Goal: Task Accomplishment & Management: Complete application form

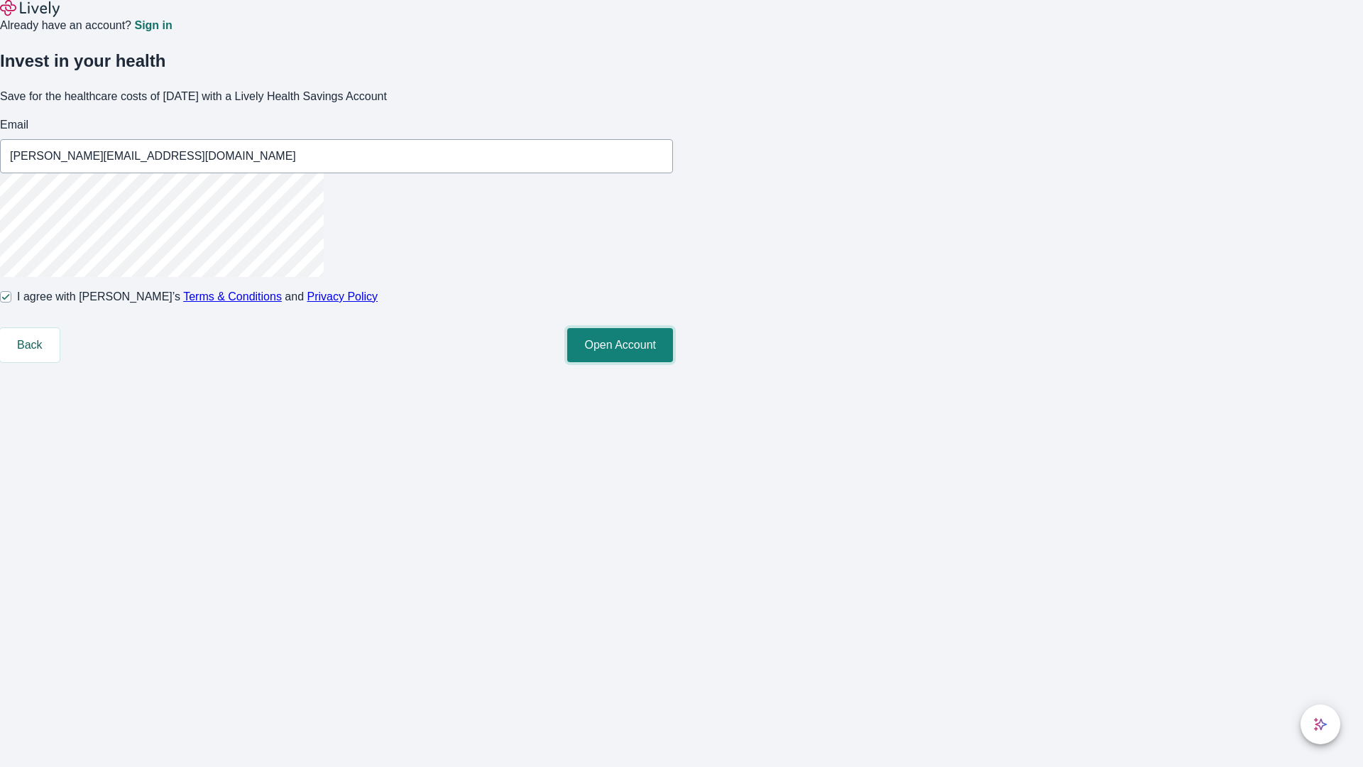
click at [673, 362] on button "Open Account" at bounding box center [620, 345] width 106 height 34
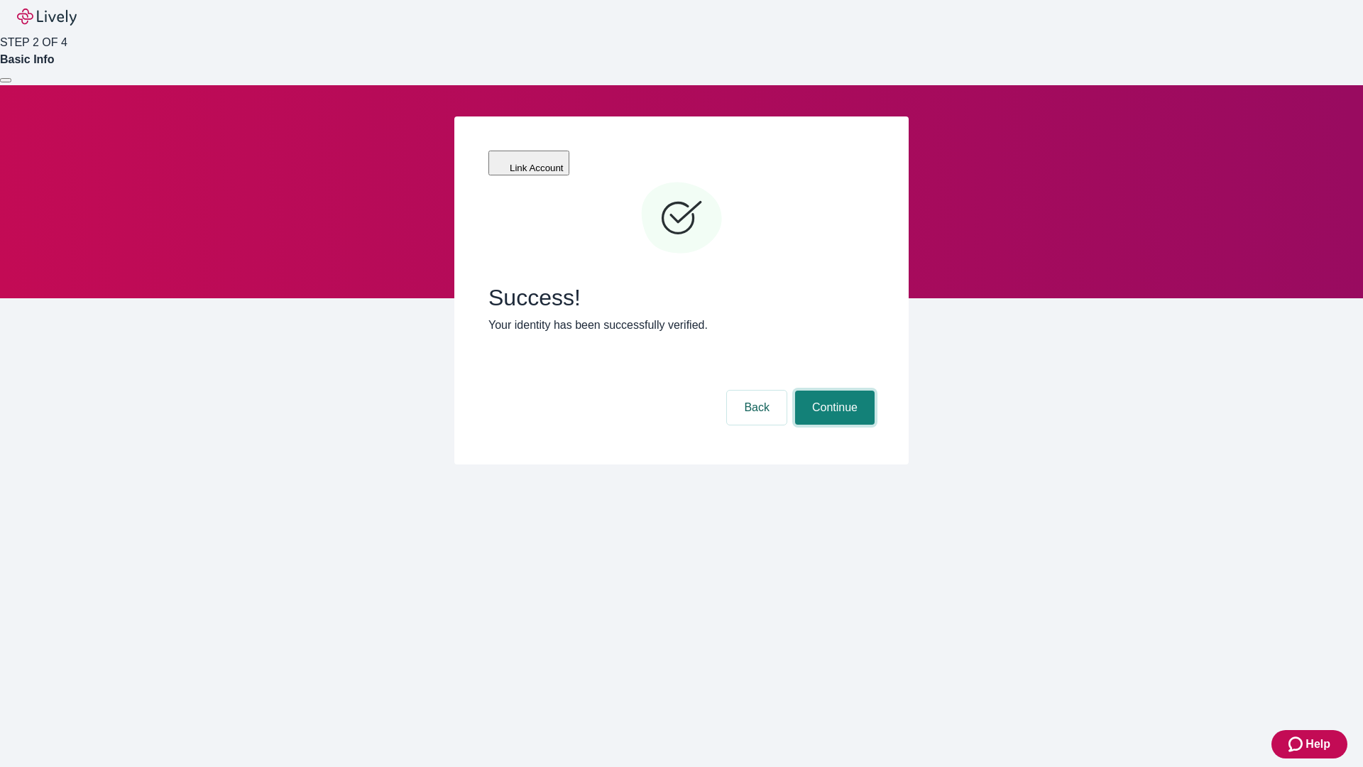
click at [833, 390] on button "Continue" at bounding box center [835, 407] width 80 height 34
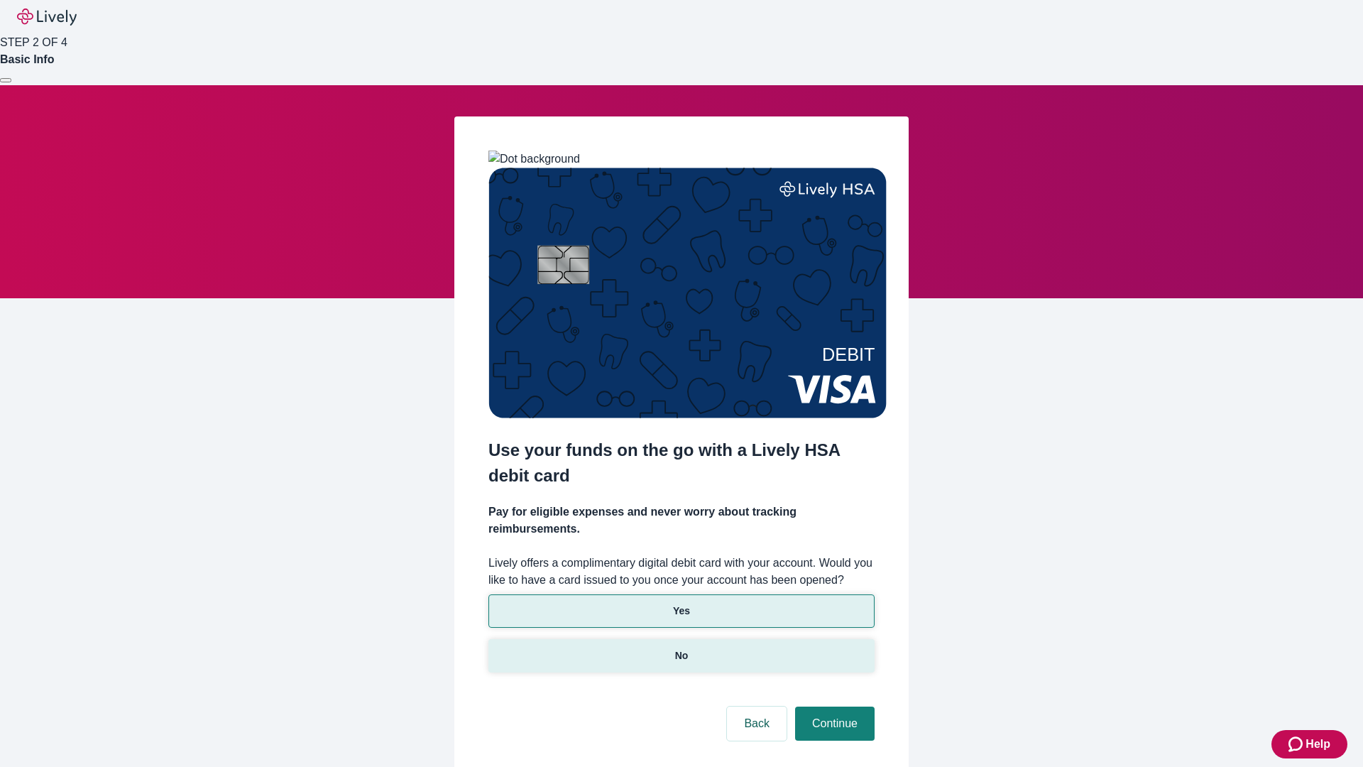
click at [681, 648] on p "No" at bounding box center [681, 655] width 13 height 15
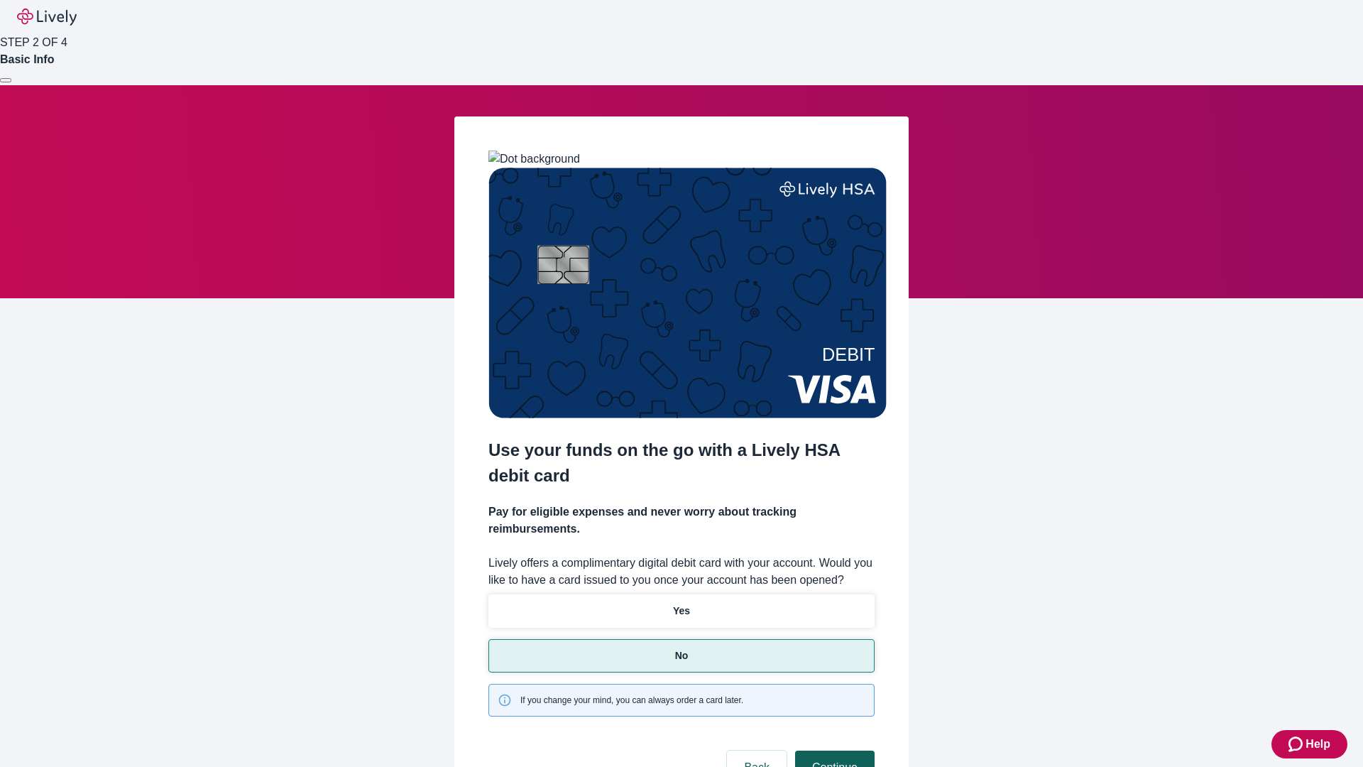
click at [833, 750] on button "Continue" at bounding box center [835, 767] width 80 height 34
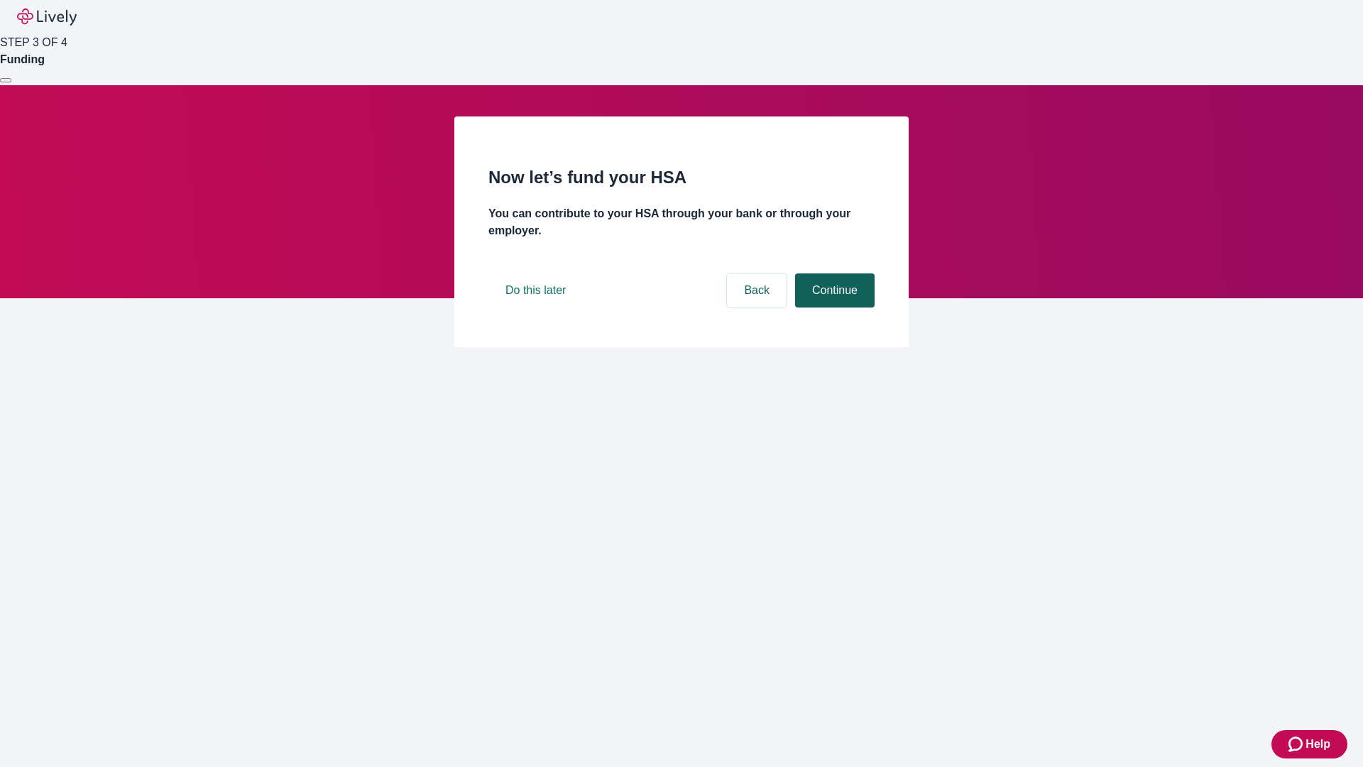
click at [833, 307] on button "Continue" at bounding box center [835, 290] width 80 height 34
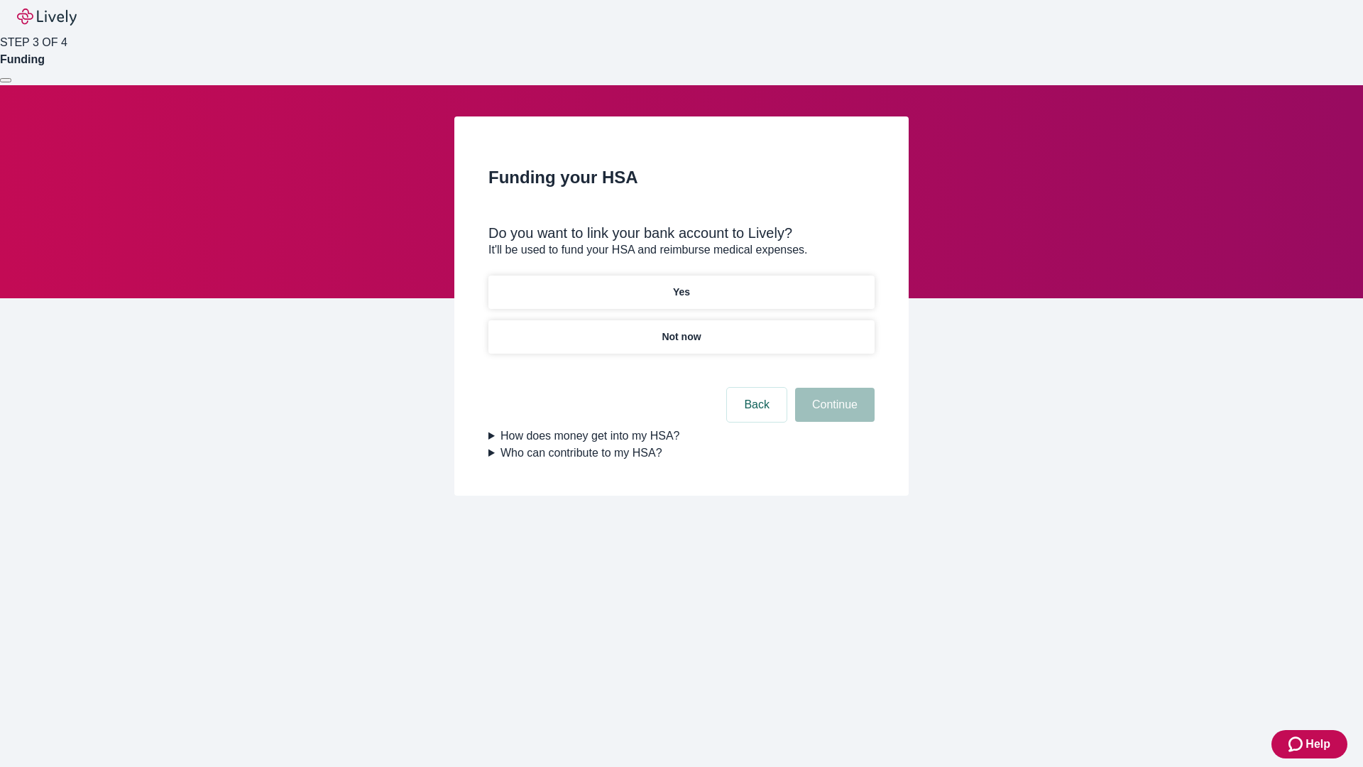
click at [681, 285] on p "Yes" at bounding box center [681, 292] width 17 height 15
click at [833, 388] on button "Continue" at bounding box center [835, 405] width 80 height 34
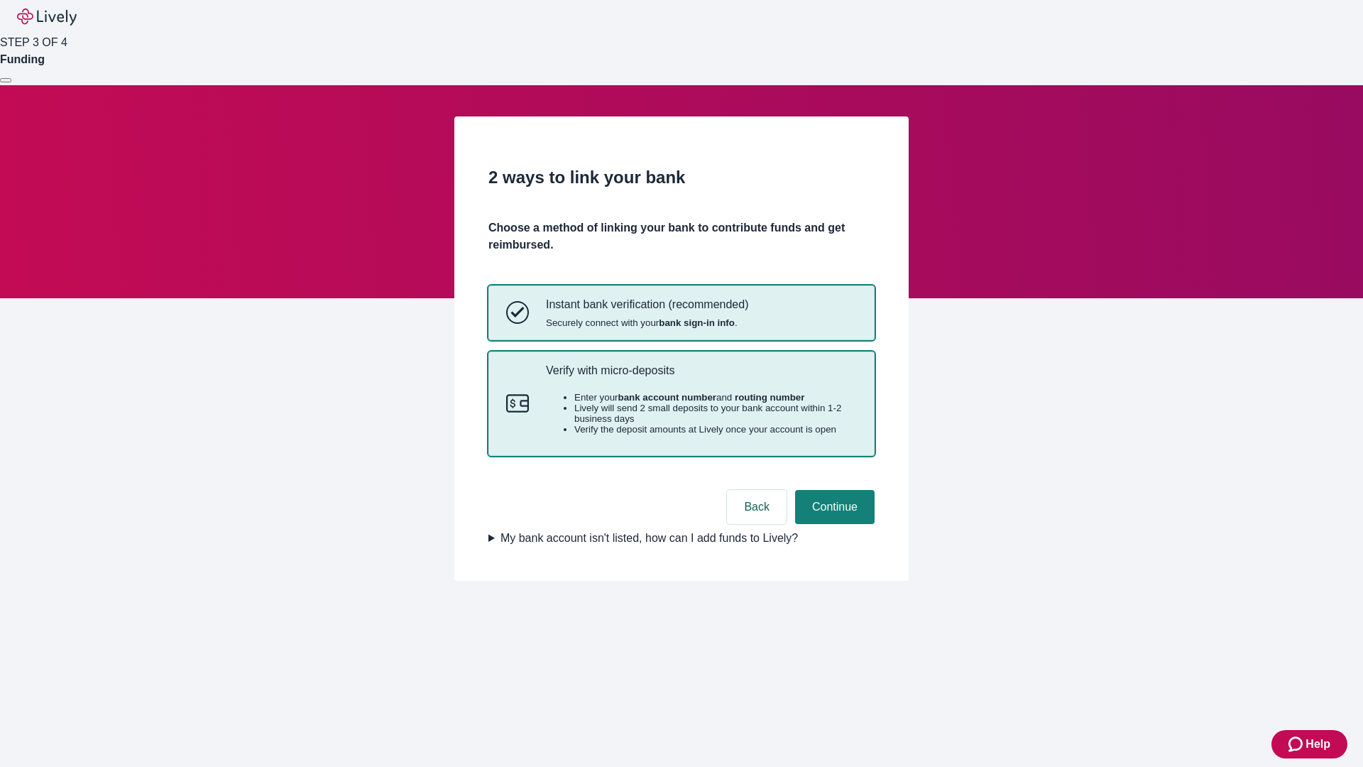
click at [701, 377] on p "Verify with micro-deposits" at bounding box center [701, 370] width 311 height 13
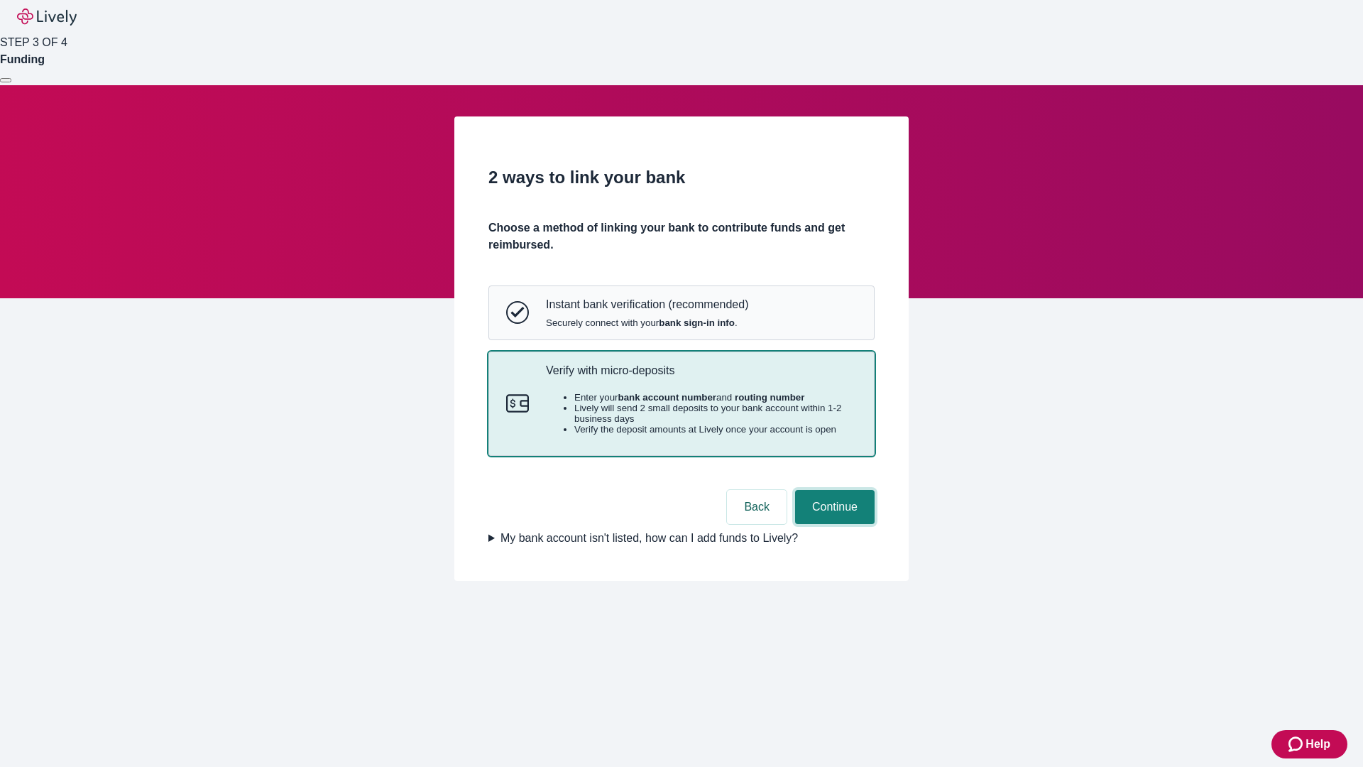
click at [833, 524] on button "Continue" at bounding box center [835, 507] width 80 height 34
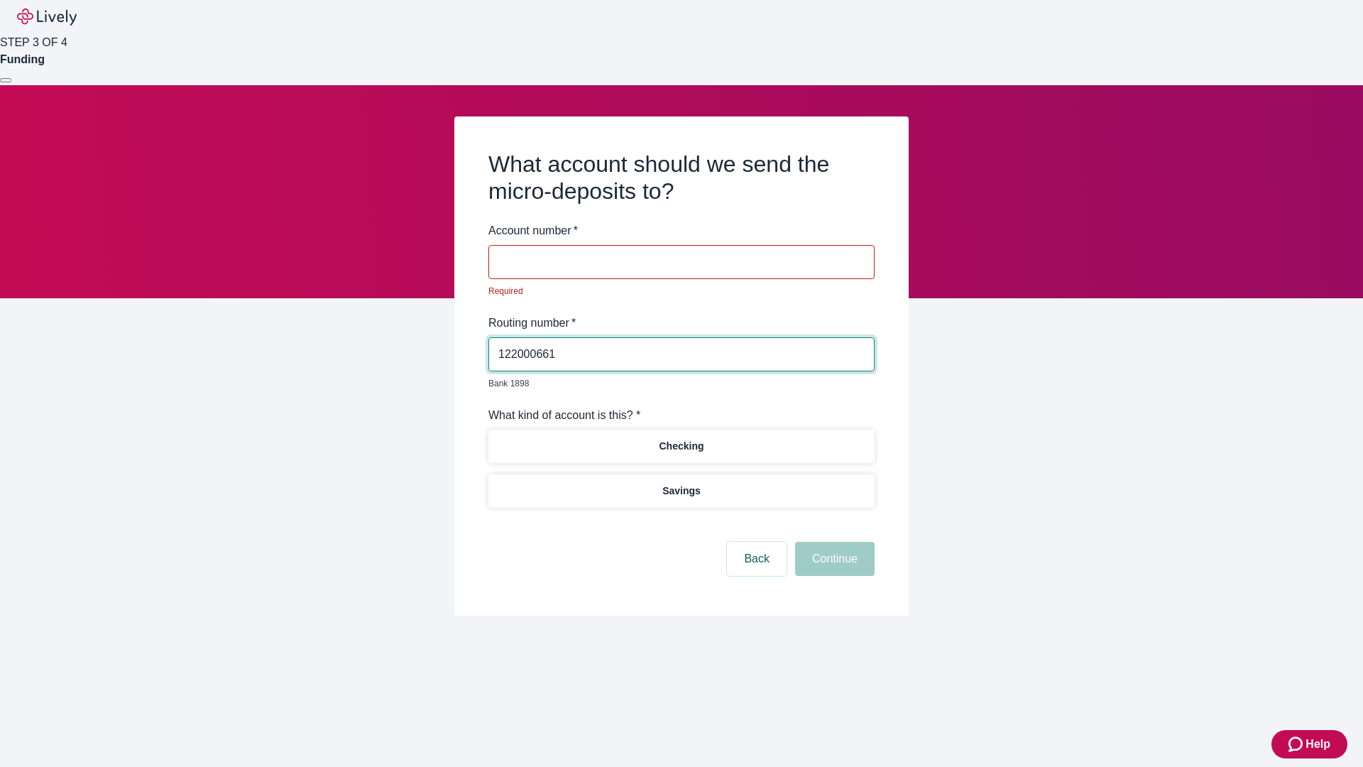
type input "122000661"
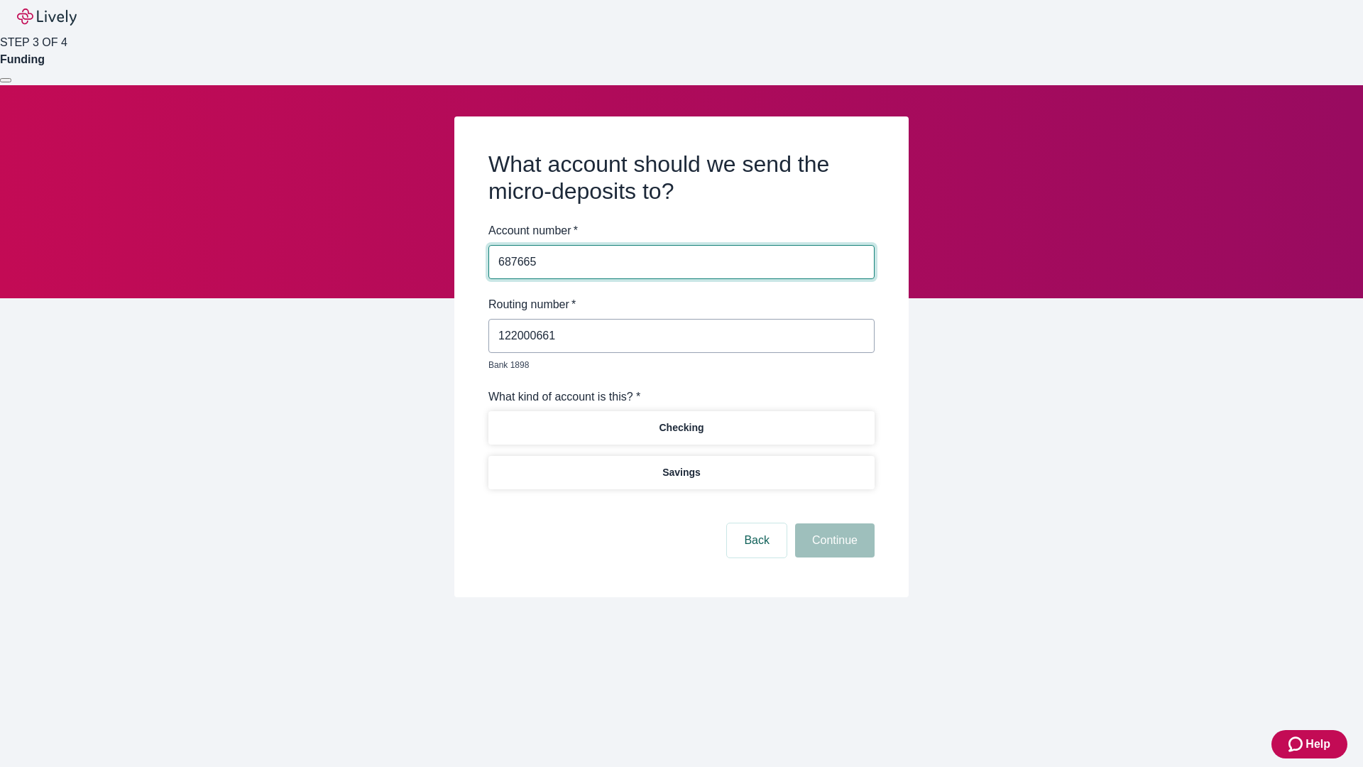
type input "687665"
click at [681, 420] on p "Checking" at bounding box center [681, 427] width 45 height 15
click at [833, 524] on button "Continue" at bounding box center [835, 540] width 80 height 34
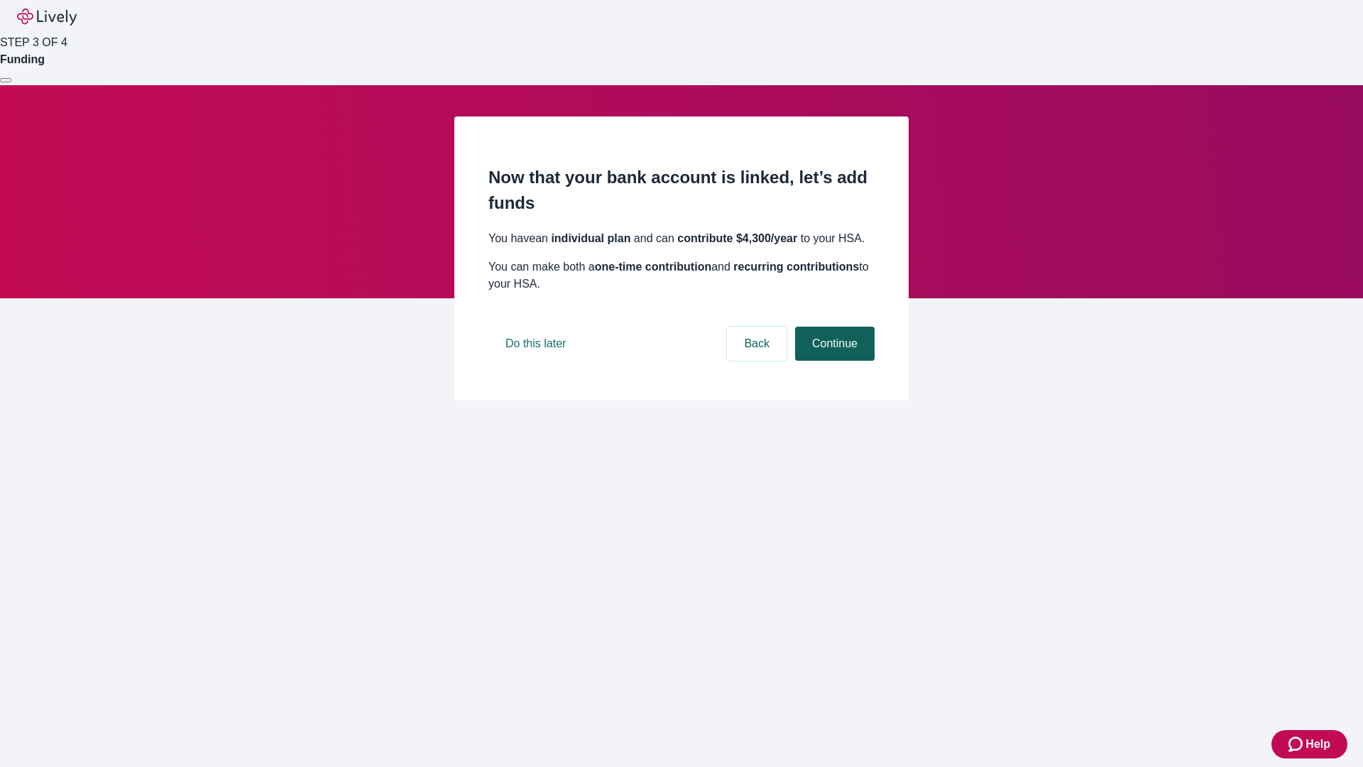
click at [833, 361] on button "Continue" at bounding box center [835, 344] width 80 height 34
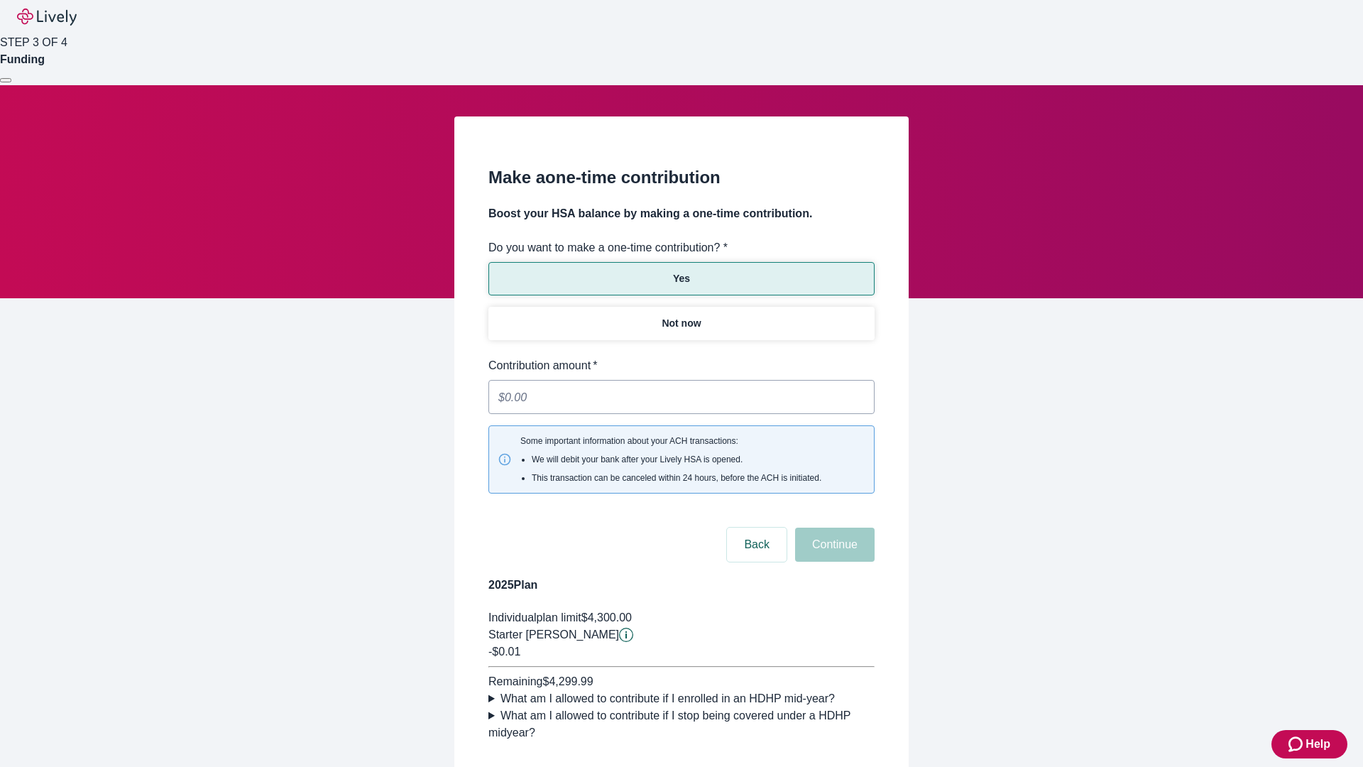
type input "0.01"
click at [833, 528] on button "Continue" at bounding box center [835, 545] width 80 height 34
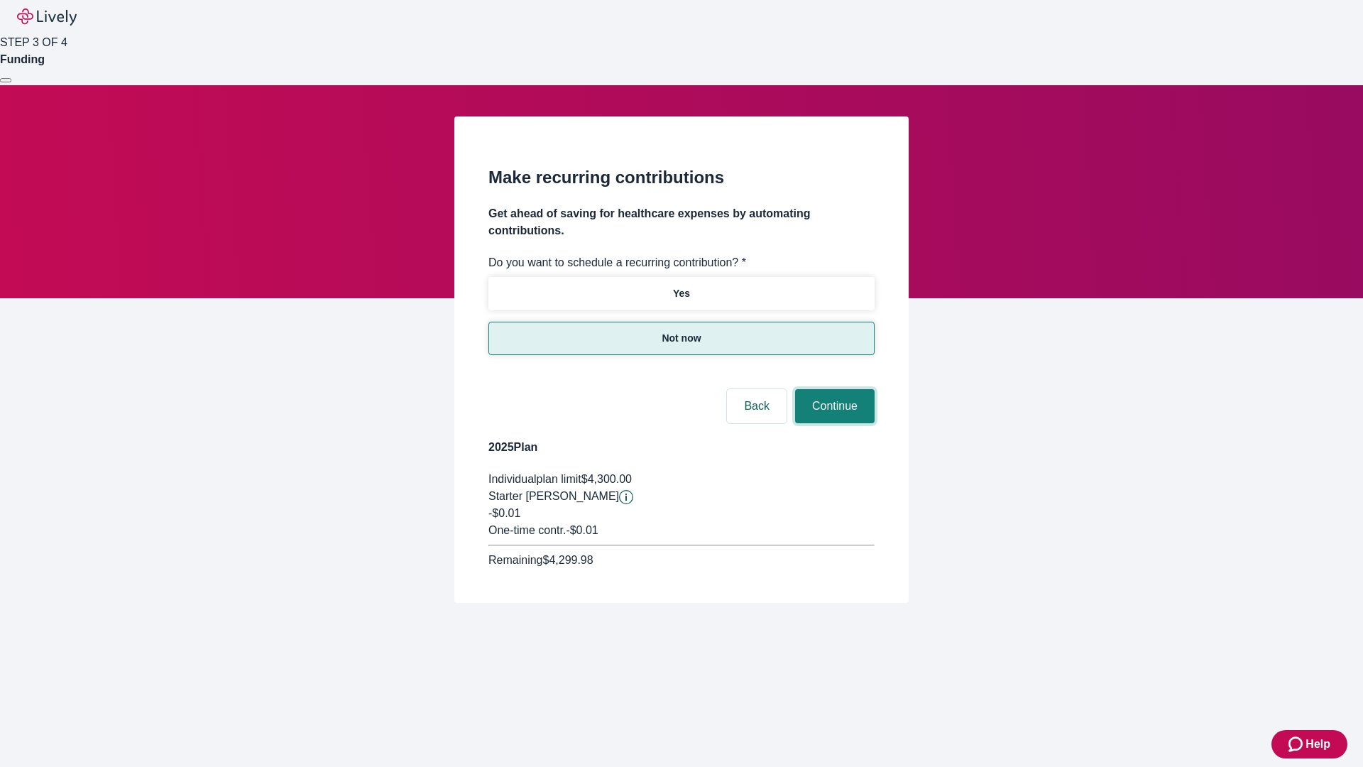
click at [833, 389] on button "Continue" at bounding box center [835, 406] width 80 height 34
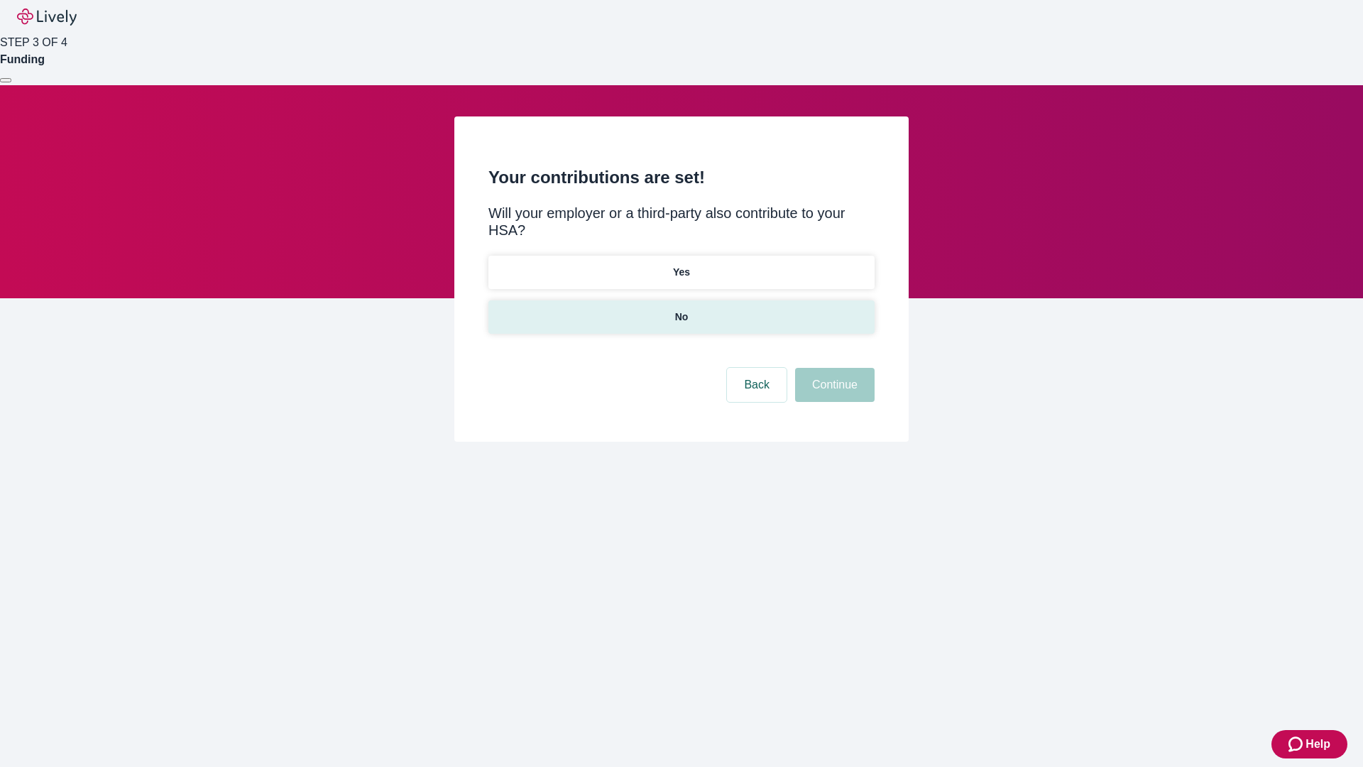
click at [681, 310] on p "No" at bounding box center [681, 317] width 13 height 15
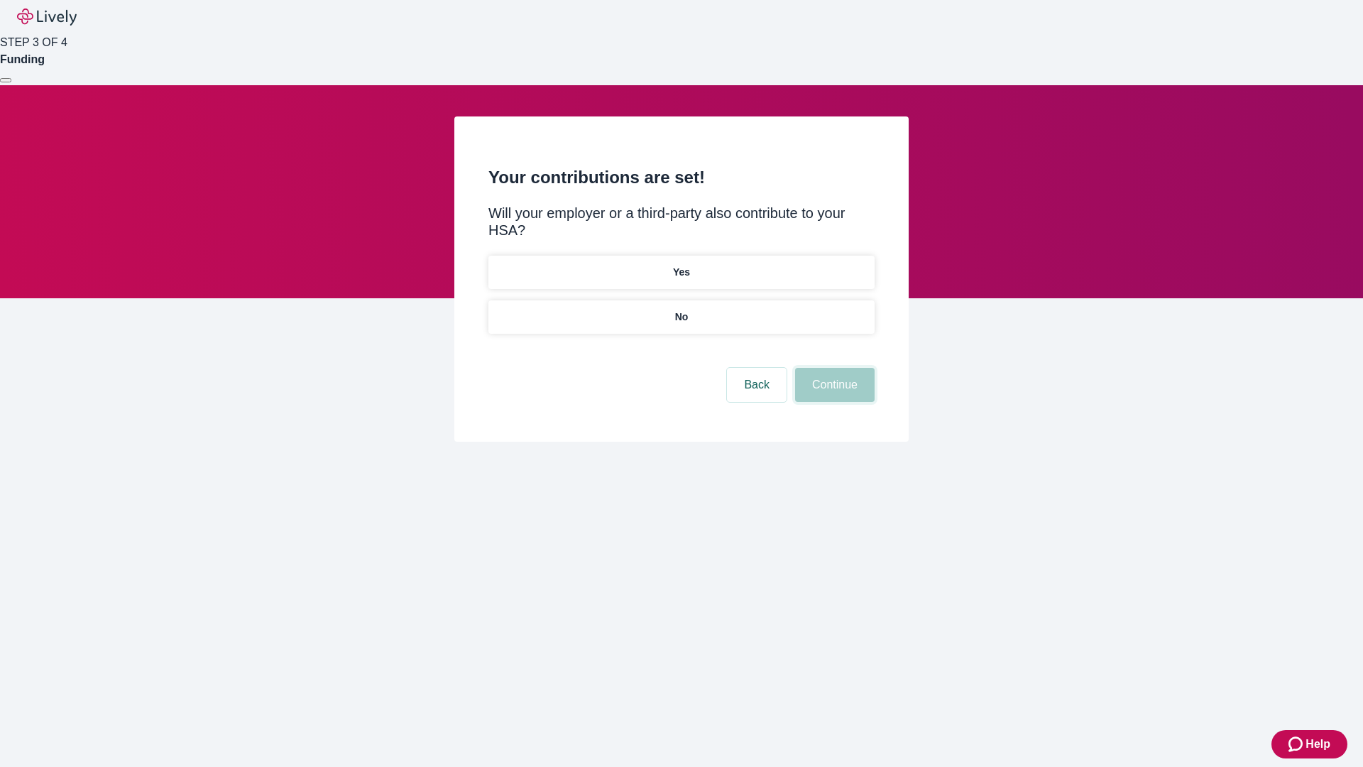
click at [833, 368] on button "Continue" at bounding box center [835, 385] width 80 height 34
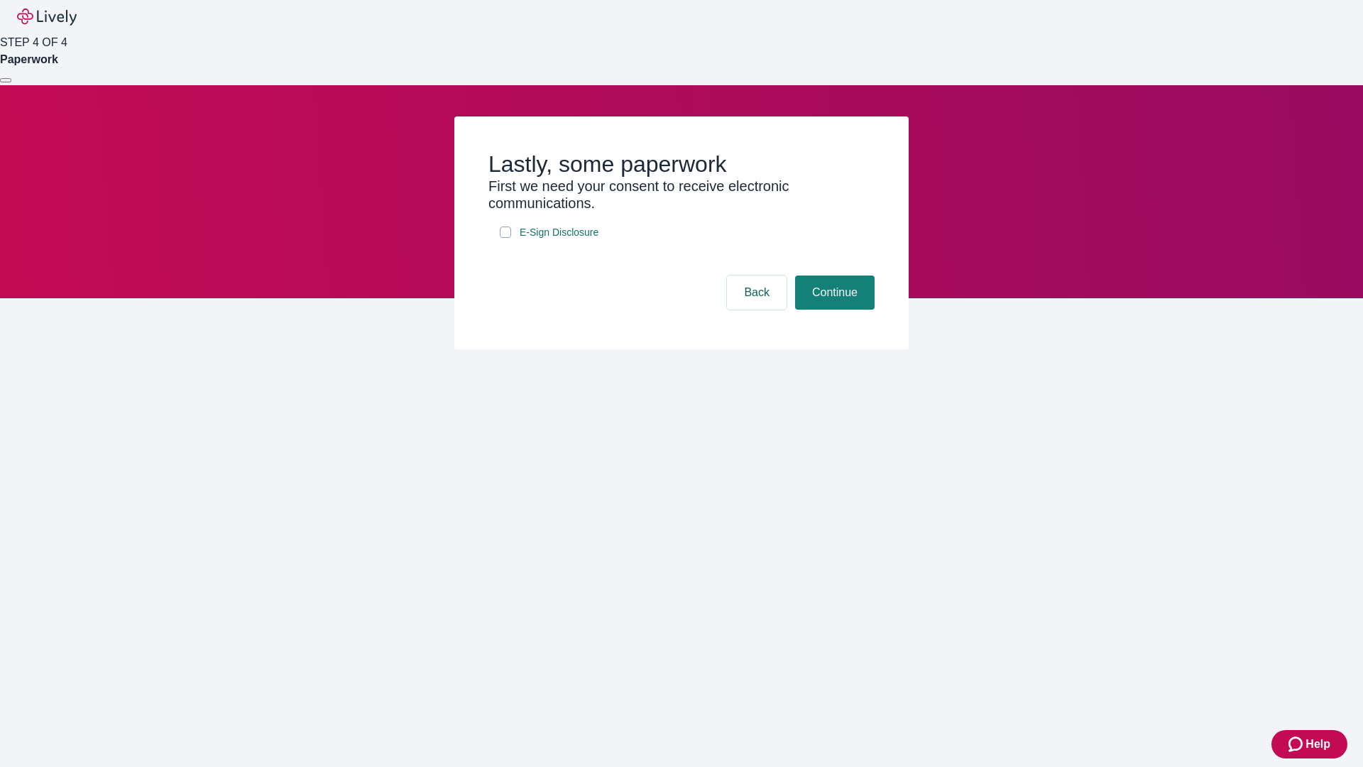
click at [506, 238] on input "E-Sign Disclosure" at bounding box center [505, 231] width 11 height 11
checkbox input "true"
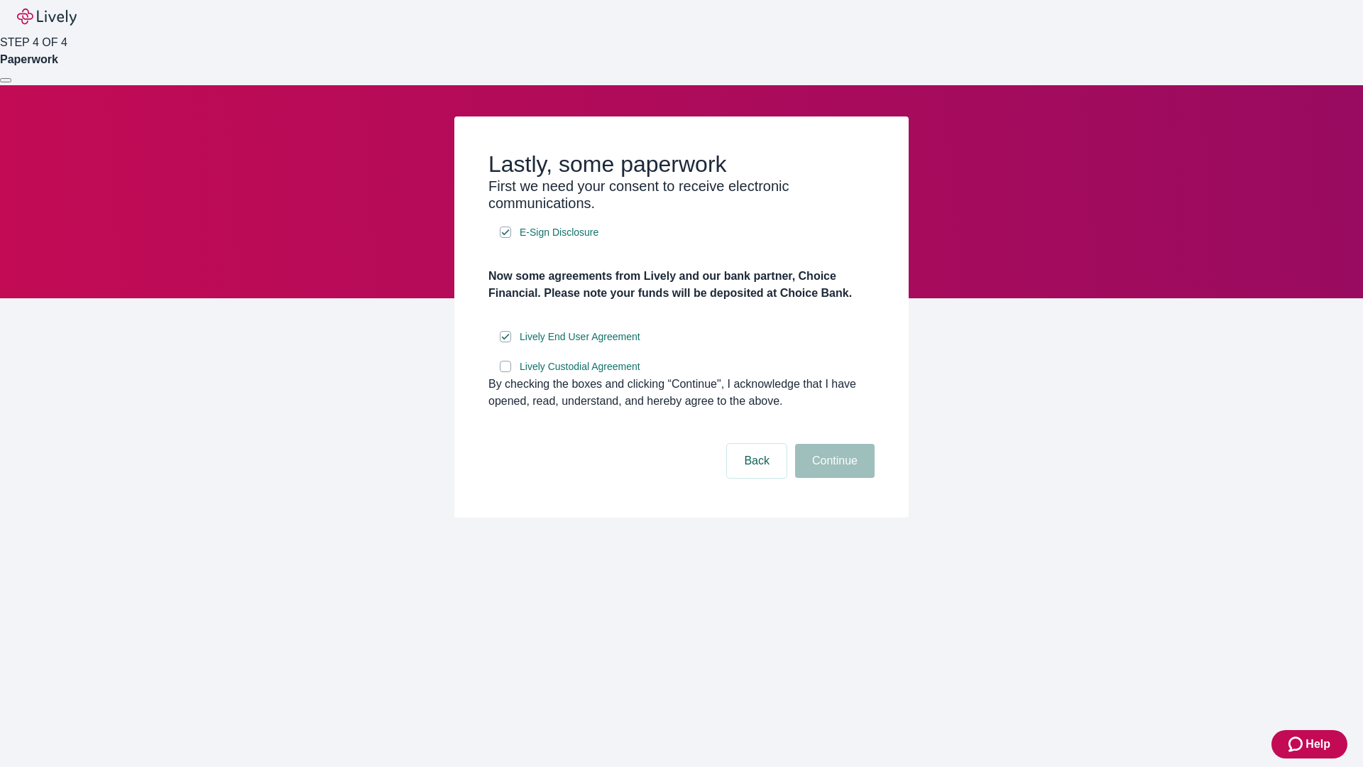
click at [506, 372] on input "Lively Custodial Agreement" at bounding box center [505, 366] width 11 height 11
checkbox input "true"
click at [833, 478] on button "Continue" at bounding box center [835, 461] width 80 height 34
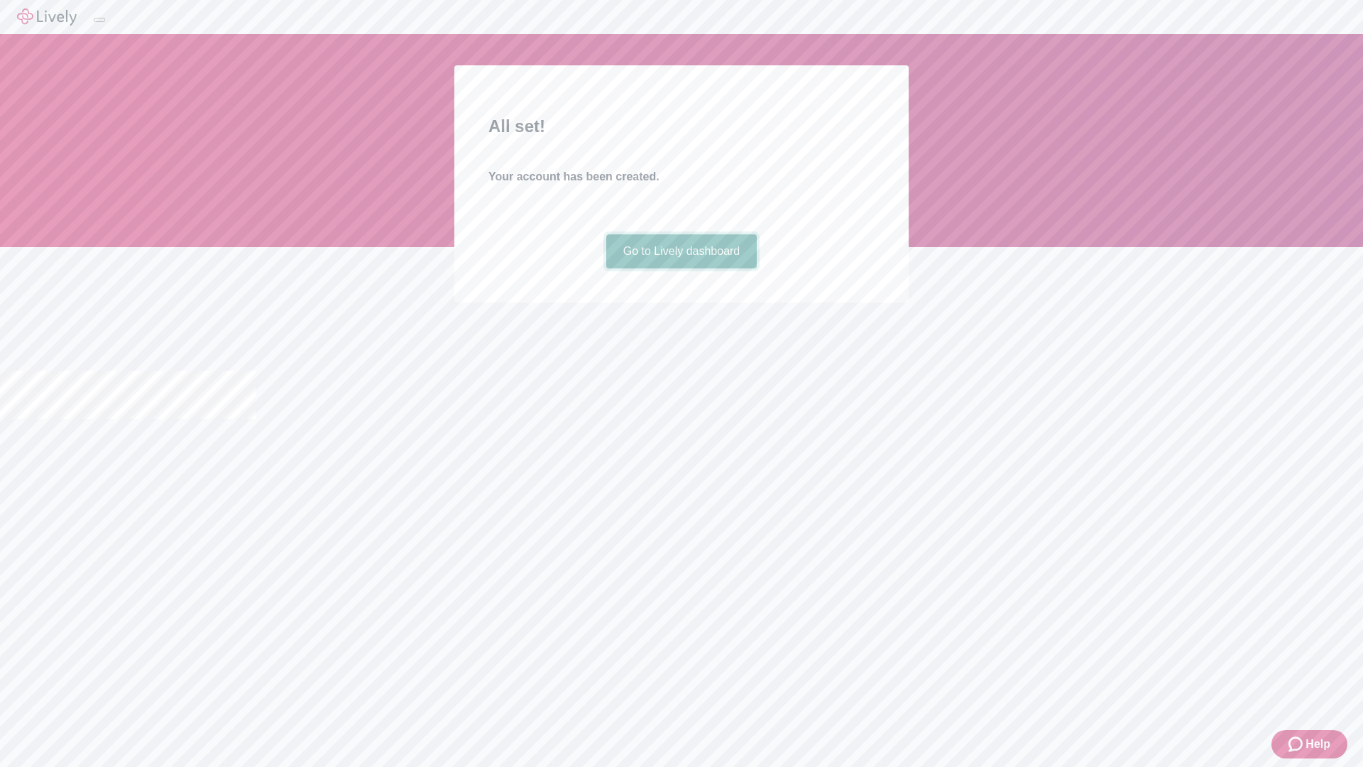
click at [681, 268] on link "Go to Lively dashboard" at bounding box center [681, 251] width 151 height 34
